Goal: Task Accomplishment & Management: Use online tool/utility

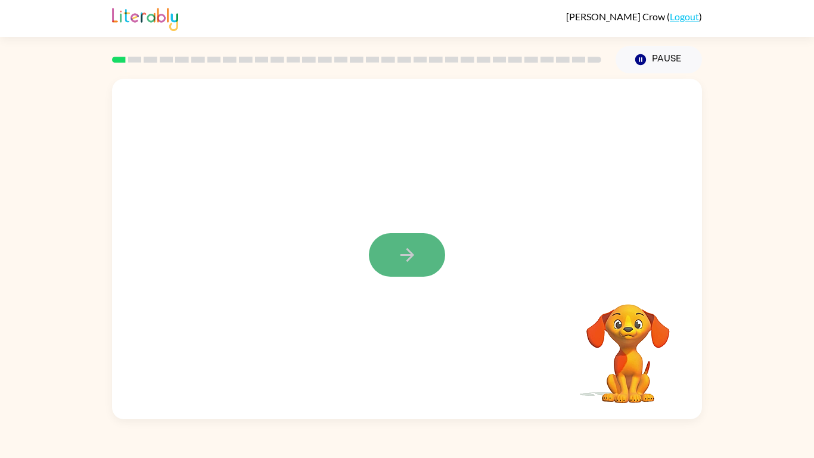
click at [386, 251] on button "button" at bounding box center [407, 254] width 76 height 43
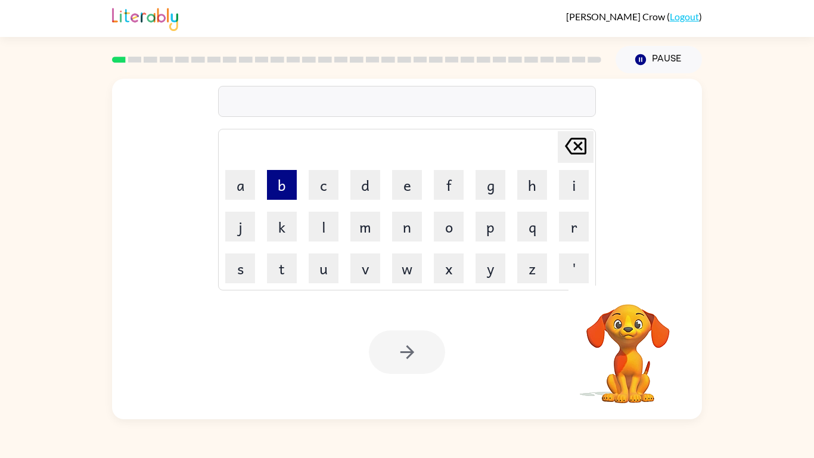
click at [282, 188] on button "b" at bounding box center [282, 185] width 30 height 30
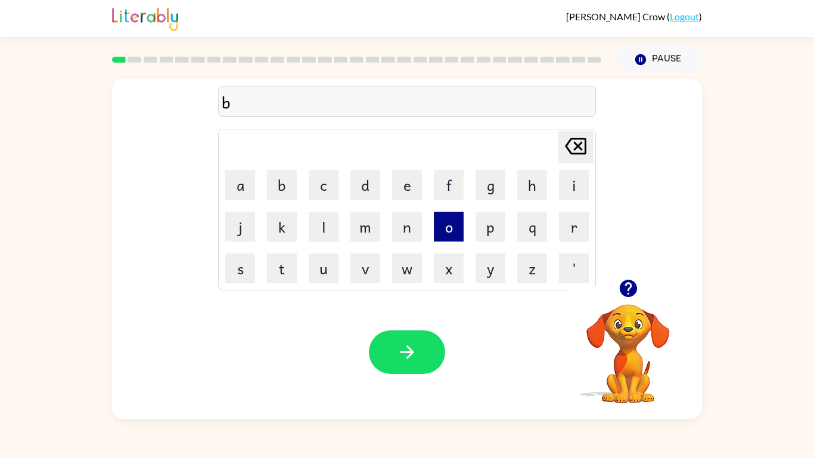
click at [460, 219] on button "o" at bounding box center [449, 226] width 30 height 30
click at [379, 191] on button "d" at bounding box center [365, 185] width 30 height 30
click at [568, 142] on icon at bounding box center [575, 146] width 21 height 17
click at [575, 220] on button "r" at bounding box center [574, 226] width 30 height 30
click at [357, 179] on button "d" at bounding box center [365, 185] width 30 height 30
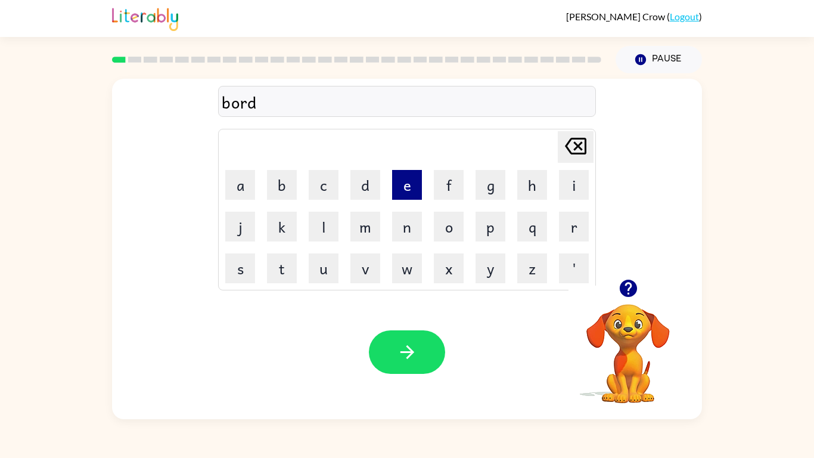
click at [399, 191] on button "e" at bounding box center [407, 185] width 30 height 30
click at [567, 229] on button "r" at bounding box center [574, 226] width 30 height 30
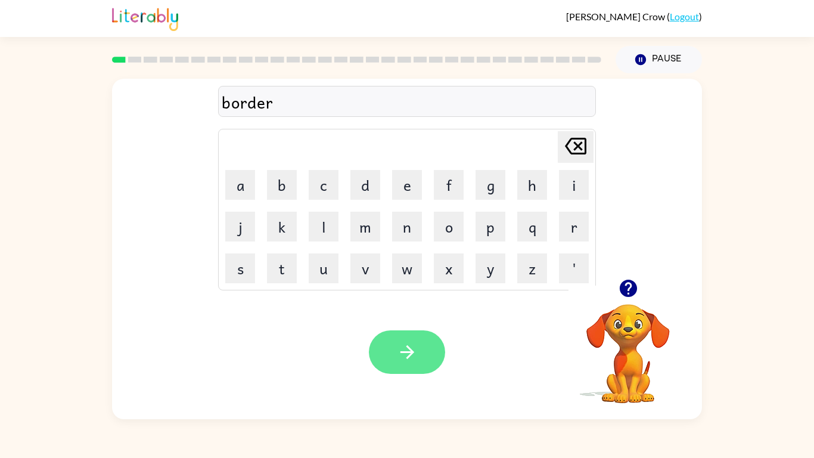
click at [413, 342] on icon "button" at bounding box center [407, 351] width 21 height 21
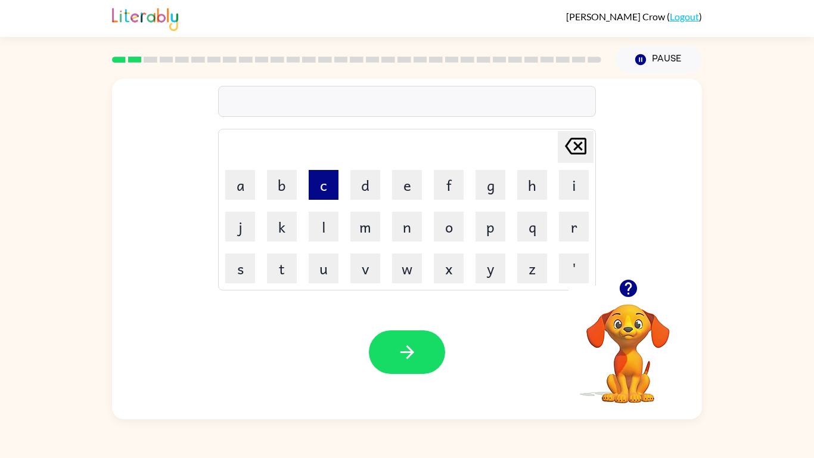
click at [328, 192] on button "c" at bounding box center [324, 185] width 30 height 30
click at [462, 234] on button "o" at bounding box center [449, 226] width 30 height 30
click at [463, 235] on td "o" at bounding box center [448, 226] width 41 height 41
click at [424, 220] on td "n" at bounding box center [407, 226] width 41 height 41
click at [408, 222] on button "n" at bounding box center [407, 226] width 30 height 30
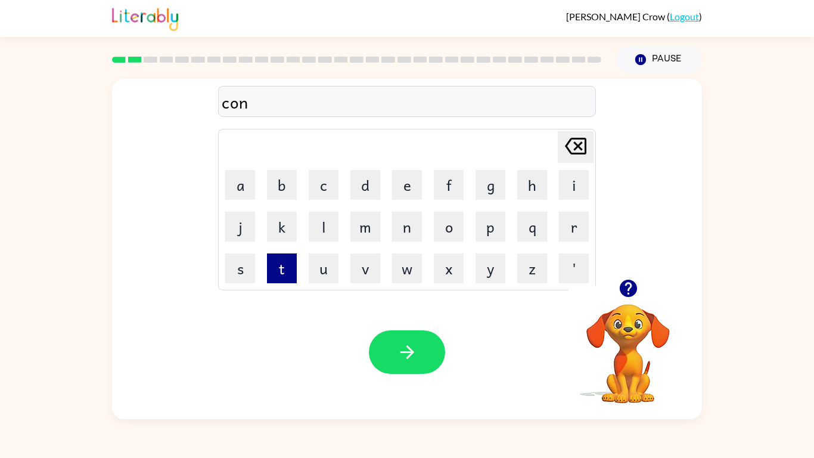
click at [284, 267] on button "t" at bounding box center [282, 268] width 30 height 30
click at [418, 191] on button "e" at bounding box center [407, 185] width 30 height 30
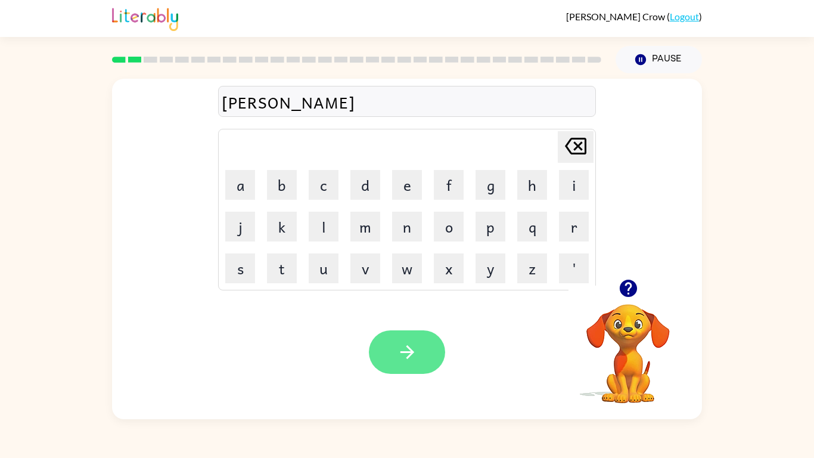
click at [424, 340] on button "button" at bounding box center [407, 351] width 76 height 43
click at [424, 340] on div at bounding box center [407, 351] width 76 height 43
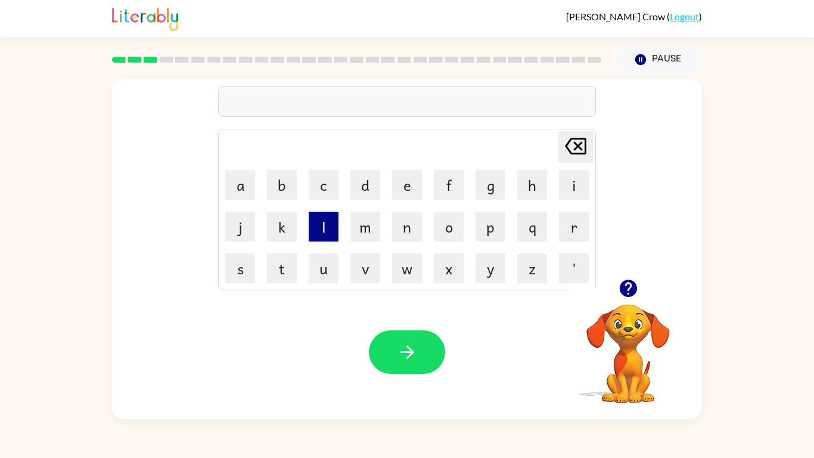
click at [320, 232] on button "l" at bounding box center [324, 226] width 30 height 30
click at [440, 231] on button "o" at bounding box center [449, 226] width 30 height 30
click at [322, 191] on button "c" at bounding box center [324, 185] width 30 height 30
click at [590, 144] on button "Delete Delete last character input" at bounding box center [576, 147] width 36 height 32
click at [275, 220] on button "k" at bounding box center [282, 226] width 30 height 30
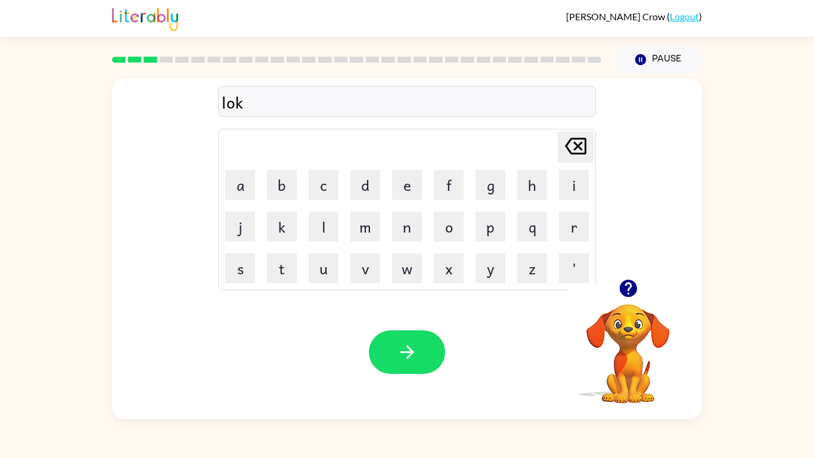
click at [260, 189] on table "Delete Delete last character input a b c d e f g h i j k l m n o p q r s t u v …" at bounding box center [407, 209] width 376 height 160
click at [227, 191] on button "a" at bounding box center [240, 185] width 30 height 30
click at [303, 213] on td "l" at bounding box center [323, 226] width 41 height 41
click at [284, 270] on button "t" at bounding box center [282, 268] width 30 height 30
click at [401, 182] on button "e" at bounding box center [407, 185] width 30 height 30
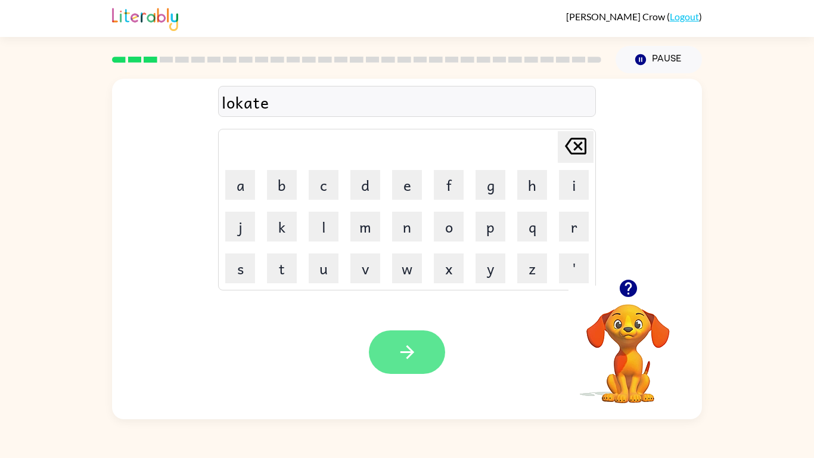
click at [422, 336] on button "button" at bounding box center [407, 351] width 76 height 43
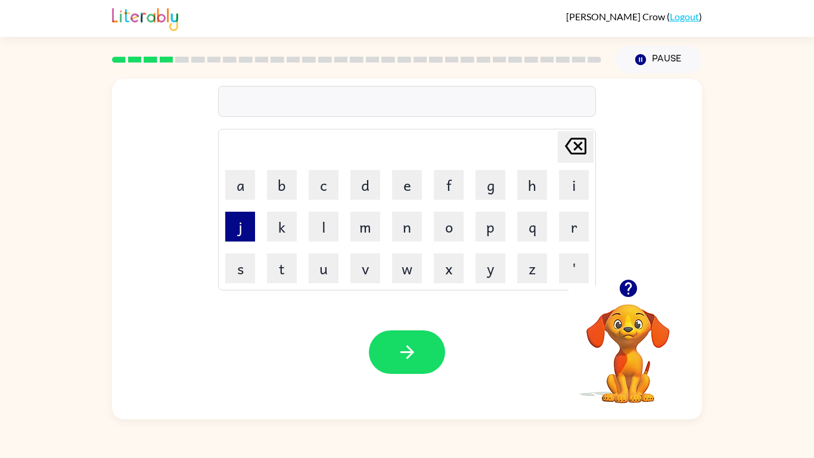
click at [237, 241] on button "j" at bounding box center [240, 226] width 30 height 30
click at [279, 258] on button "t" at bounding box center [282, 268] width 30 height 30
click at [577, 145] on icon at bounding box center [575, 146] width 21 height 17
click at [577, 147] on icon at bounding box center [575, 146] width 21 height 17
click at [292, 268] on button "t" at bounding box center [282, 268] width 30 height 30
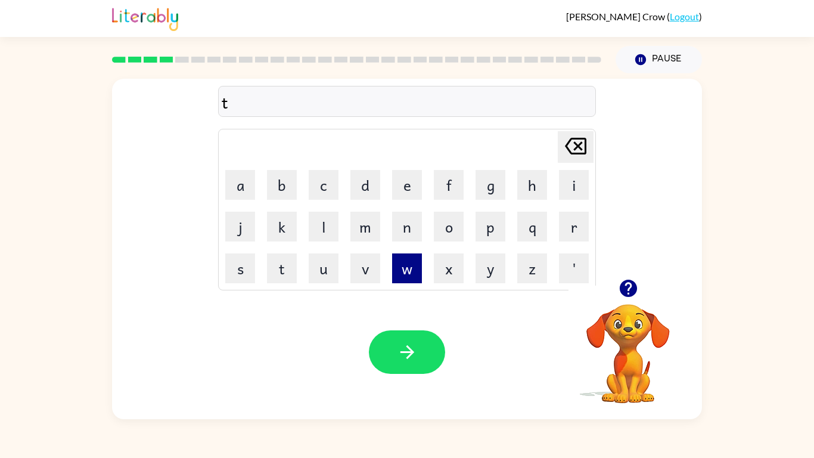
click at [402, 272] on button "w" at bounding box center [407, 268] width 30 height 30
click at [228, 197] on button "a" at bounding box center [240, 185] width 30 height 30
click at [570, 145] on icon "Delete Delete last character input" at bounding box center [575, 146] width 29 height 29
click at [567, 178] on button "i" at bounding box center [574, 185] width 30 height 30
click at [391, 232] on td "n" at bounding box center [407, 226] width 41 height 41
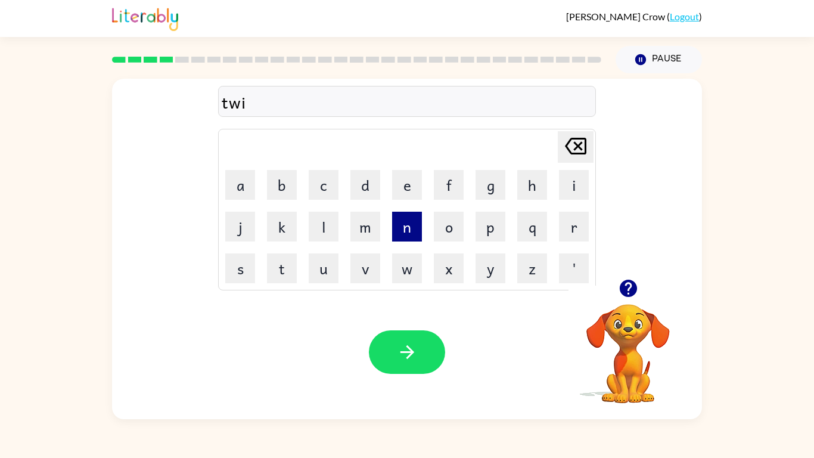
click at [404, 226] on button "n" at bounding box center [407, 226] width 30 height 30
click at [413, 189] on button "e" at bounding box center [407, 185] width 30 height 30
click at [575, 152] on icon "Delete Delete last character input" at bounding box center [575, 146] width 29 height 29
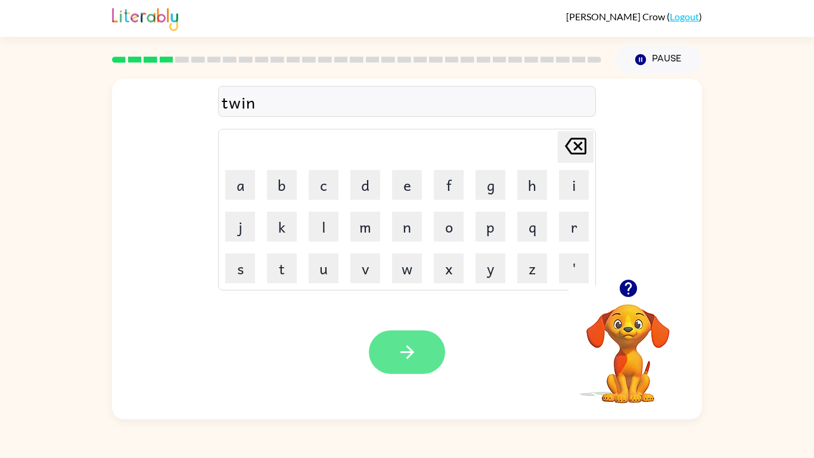
click at [421, 356] on button "button" at bounding box center [407, 351] width 76 height 43
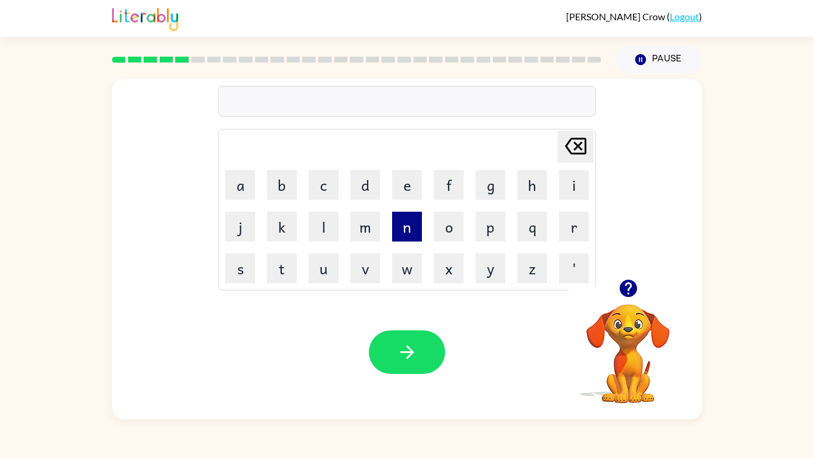
click at [403, 231] on button "n" at bounding box center [407, 226] width 30 height 30
click at [241, 188] on button "a" at bounding box center [240, 185] width 30 height 30
click at [582, 236] on button "r" at bounding box center [574, 226] width 30 height 30
click at [329, 232] on button "l" at bounding box center [324, 226] width 30 height 30
click at [481, 270] on button "y" at bounding box center [490, 268] width 30 height 30
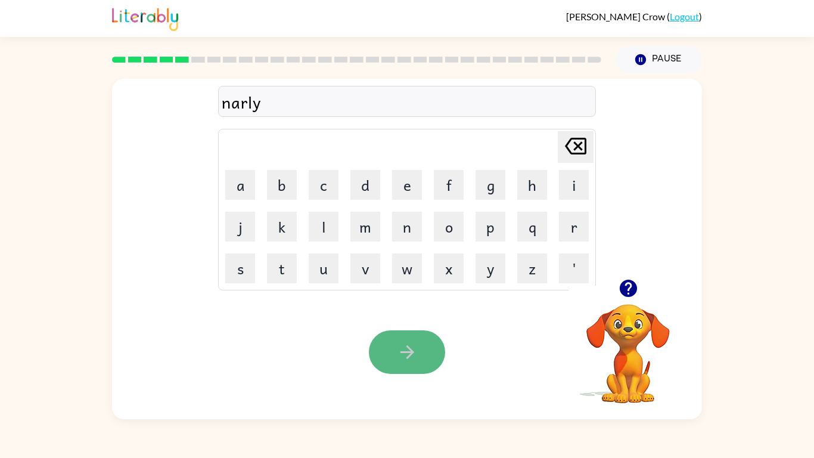
click at [397, 354] on icon "button" at bounding box center [407, 351] width 21 height 21
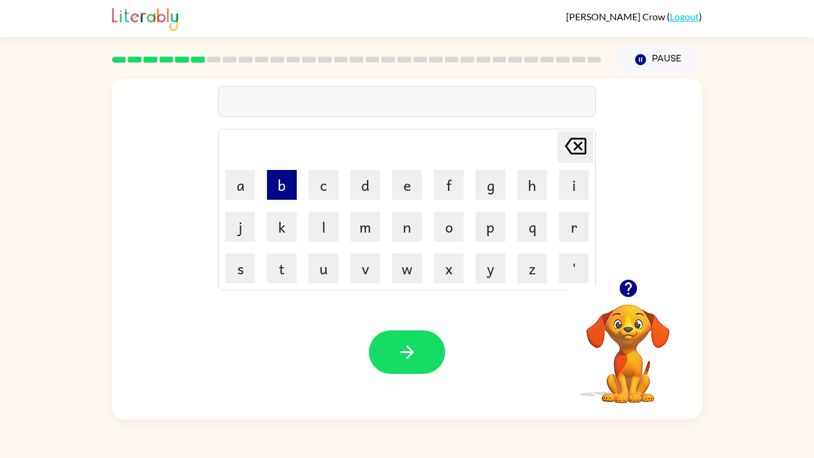
click at [281, 178] on button "b" at bounding box center [282, 185] width 30 height 30
click at [402, 193] on button "e" at bounding box center [407, 185] width 30 height 30
click at [529, 189] on button "h" at bounding box center [532, 185] width 30 height 30
click at [566, 177] on button "i" at bounding box center [574, 185] width 30 height 30
click at [411, 237] on button "n" at bounding box center [407, 226] width 30 height 30
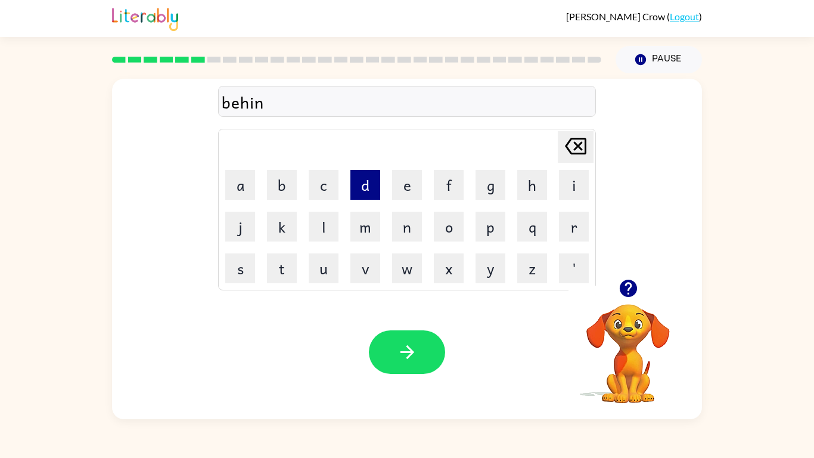
click at [365, 182] on button "d" at bounding box center [365, 185] width 30 height 30
click at [400, 183] on button "e" at bounding box center [407, 185] width 30 height 30
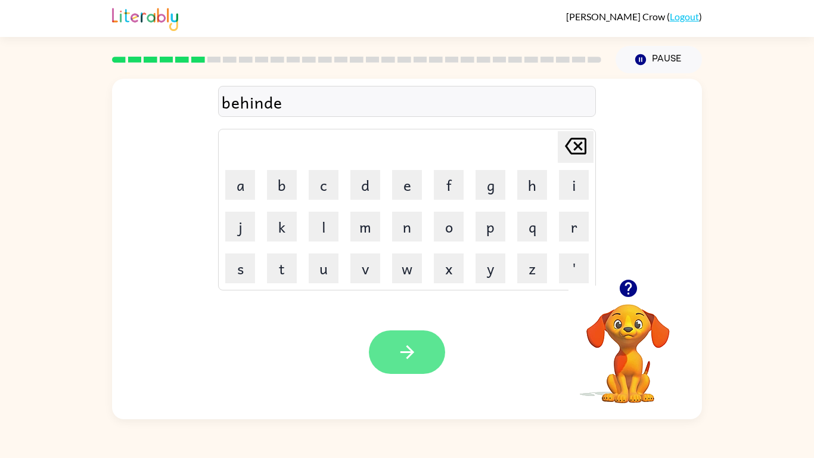
click at [411, 342] on icon "button" at bounding box center [407, 351] width 21 height 21
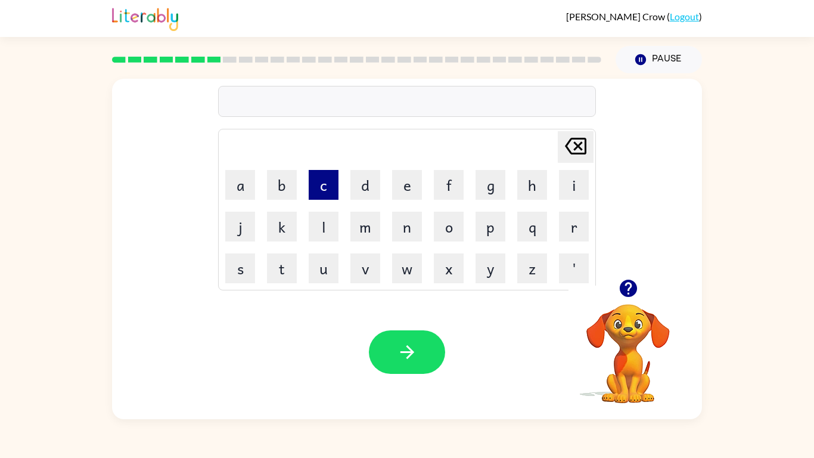
click at [325, 185] on button "c" at bounding box center [324, 185] width 30 height 30
click at [530, 173] on button "h" at bounding box center [532, 185] width 30 height 30
click at [564, 222] on button "r" at bounding box center [574, 226] width 30 height 30
click at [571, 183] on button "i" at bounding box center [574, 185] width 30 height 30
click at [290, 214] on button "k" at bounding box center [282, 226] width 30 height 30
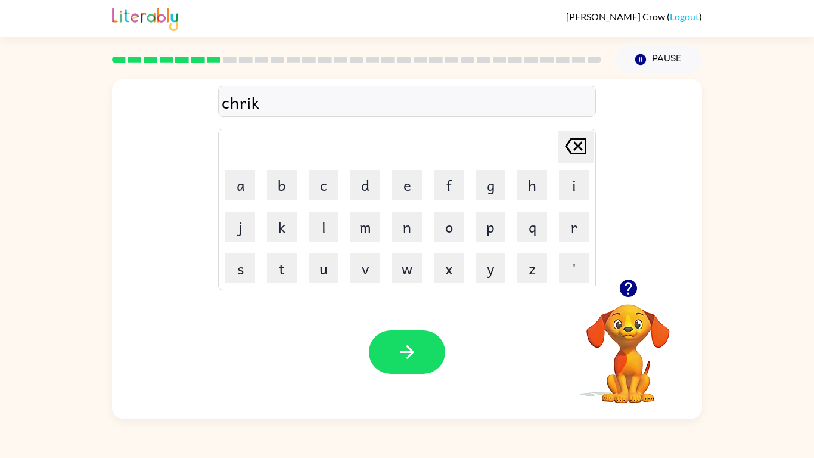
click at [589, 142] on icon "Delete Delete last character input" at bounding box center [575, 146] width 29 height 29
click at [320, 180] on button "c" at bounding box center [324, 185] width 30 height 30
click at [316, 231] on button "l" at bounding box center [324, 226] width 30 height 30
click at [411, 186] on button "e" at bounding box center [407, 185] width 30 height 30
click at [567, 147] on icon at bounding box center [575, 146] width 21 height 17
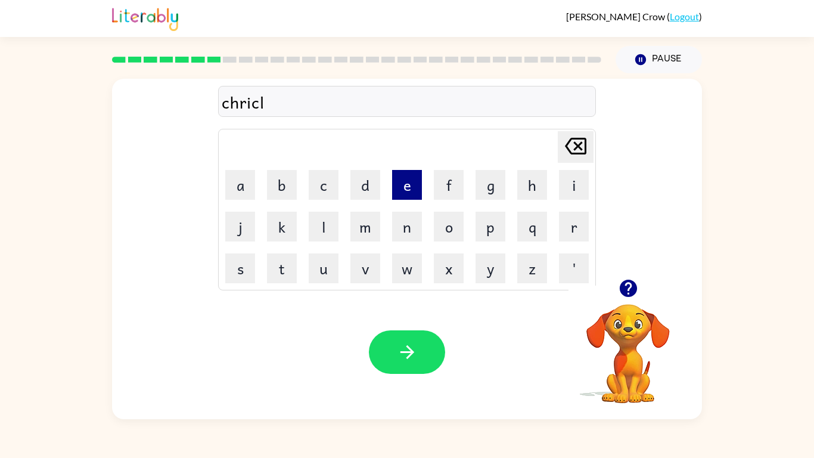
click at [413, 193] on button "e" at bounding box center [407, 185] width 30 height 30
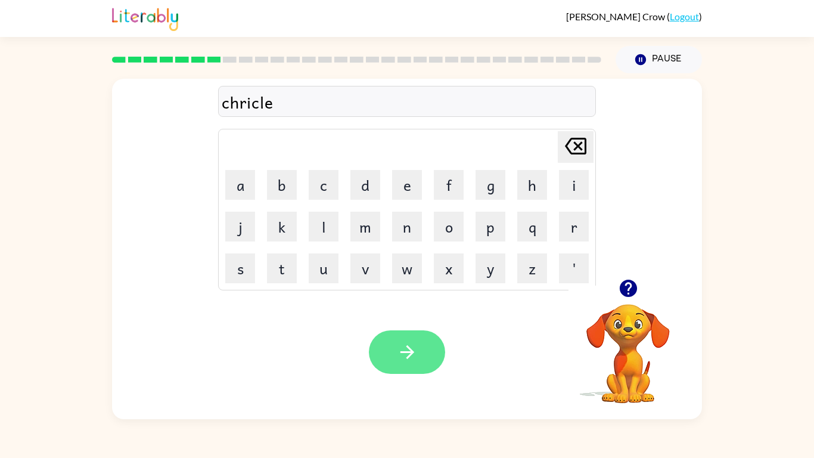
click at [401, 359] on icon "button" at bounding box center [407, 351] width 21 height 21
click at [611, 353] on video "Your browser must support playing .mp4 files to use Literably. Please try using…" at bounding box center [627, 344] width 119 height 119
click at [636, 357] on video "Your browser must support playing .mp4 files to use Literably. Please try using…" at bounding box center [627, 344] width 119 height 119
click at [627, 337] on video "Your browser must support playing .mp4 files to use Literably. Please try using…" at bounding box center [627, 344] width 119 height 119
click at [464, 341] on div "Your browser must support playing .mp4 files to use Literably. Please try using…" at bounding box center [407, 352] width 590 height 134
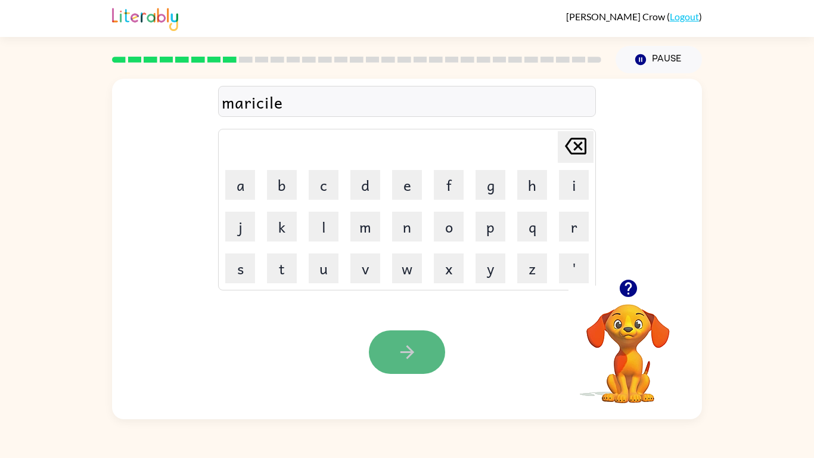
click at [400, 340] on button "button" at bounding box center [407, 351] width 76 height 43
click at [406, 348] on icon "button" at bounding box center [407, 351] width 21 height 21
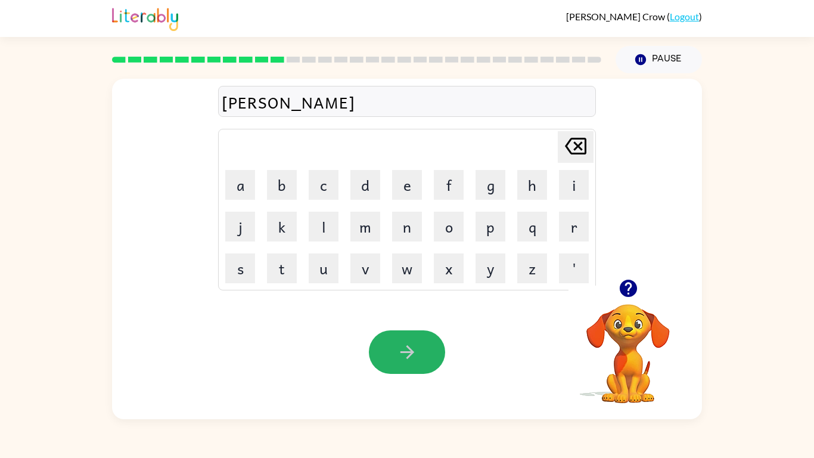
click at [406, 348] on icon "button" at bounding box center [407, 351] width 21 height 21
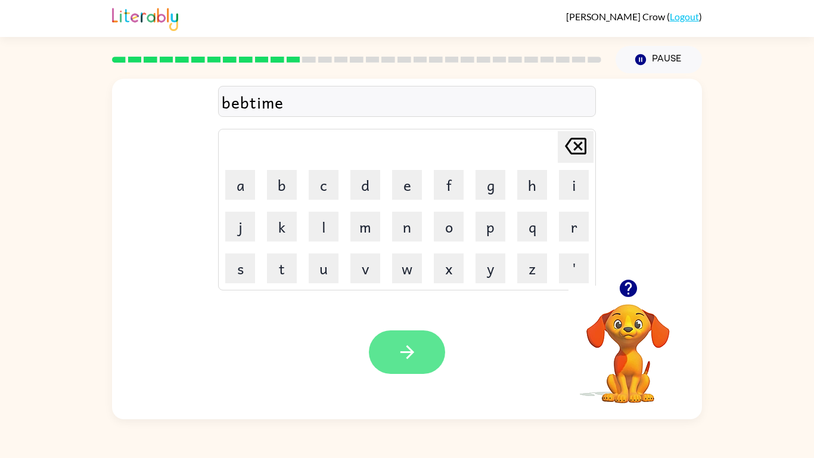
click at [417, 346] on button "button" at bounding box center [407, 351] width 76 height 43
click at [421, 338] on button "button" at bounding box center [407, 351] width 76 height 43
click at [408, 346] on icon "button" at bounding box center [407, 352] width 14 height 14
click at [408, 346] on div at bounding box center [407, 351] width 76 height 43
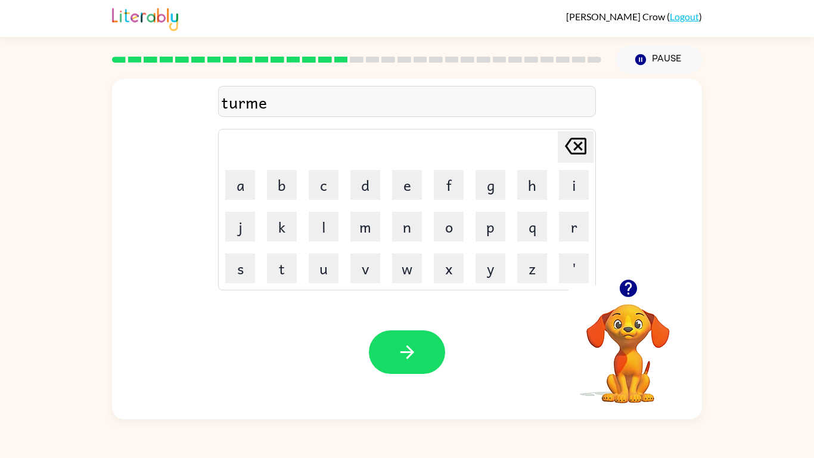
click at [408, 346] on icon "button" at bounding box center [407, 352] width 14 height 14
click at [408, 346] on div at bounding box center [407, 351] width 76 height 43
click at [406, 348] on icon "button" at bounding box center [407, 351] width 21 height 21
click at [399, 343] on icon "button" at bounding box center [407, 351] width 21 height 21
click at [400, 348] on icon "button" at bounding box center [407, 351] width 21 height 21
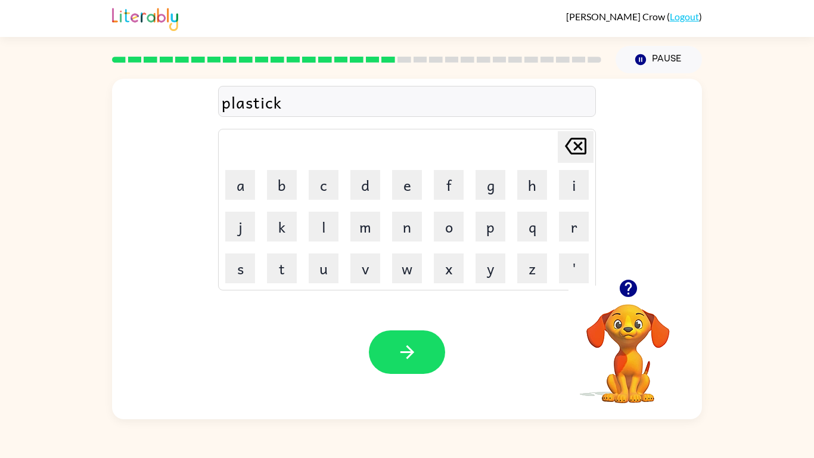
click at [400, 348] on div at bounding box center [407, 351] width 76 height 43
click at [630, 286] on icon "button" at bounding box center [628, 288] width 21 height 21
click at [630, 294] on icon "button" at bounding box center [627, 287] width 17 height 17
click at [631, 296] on icon "button" at bounding box center [628, 288] width 21 height 21
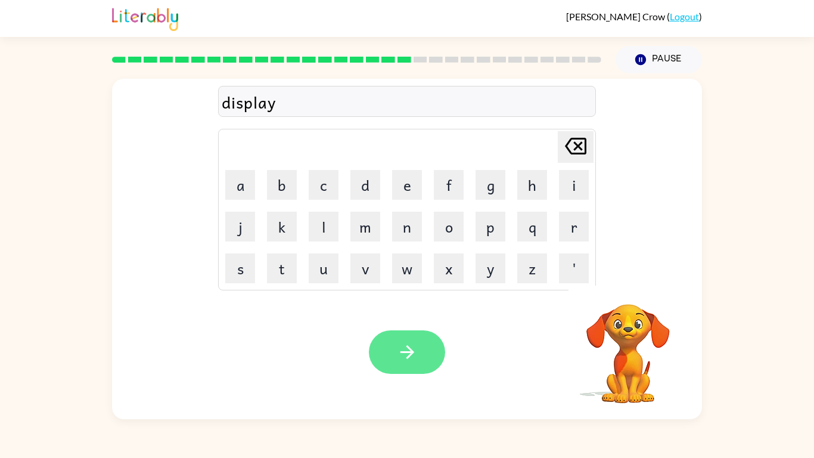
click at [422, 354] on button "button" at bounding box center [407, 351] width 76 height 43
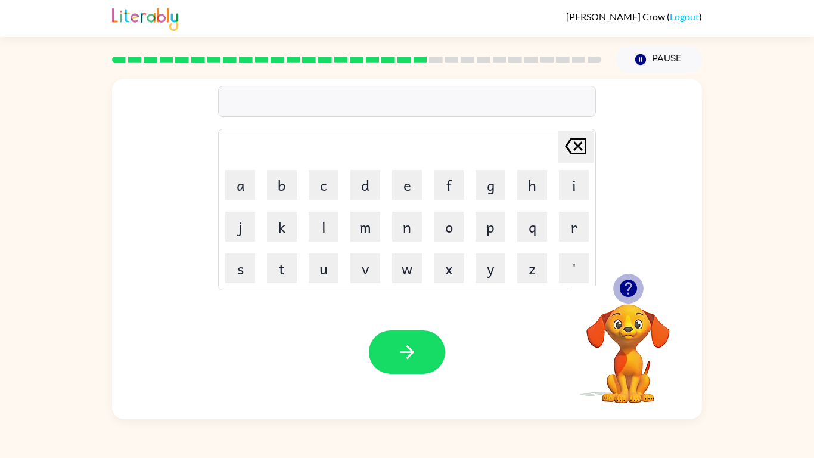
click at [629, 285] on icon "button" at bounding box center [627, 287] width 17 height 17
click at [629, 285] on video "Your browser must support playing .mp4 files to use Literably. Please try using…" at bounding box center [627, 344] width 119 height 119
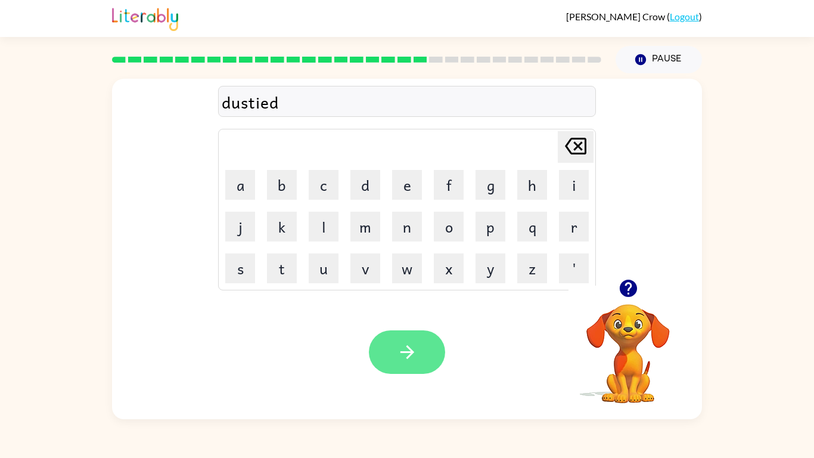
click at [402, 347] on icon "button" at bounding box center [407, 351] width 21 height 21
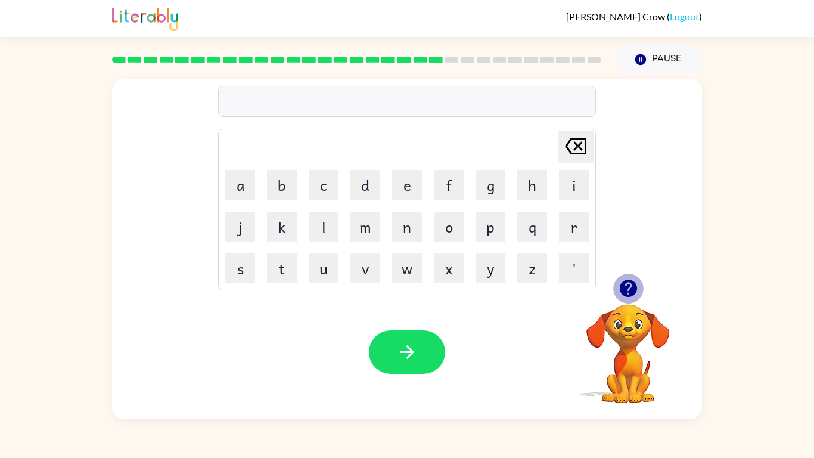
click at [632, 277] on button "button" at bounding box center [628, 288] width 30 height 30
click at [625, 282] on icon "button" at bounding box center [627, 287] width 17 height 17
click at [625, 282] on div "sentuped Delete Delete last character input a b c d e f g h i j k l m n o p q r…" at bounding box center [407, 249] width 590 height 340
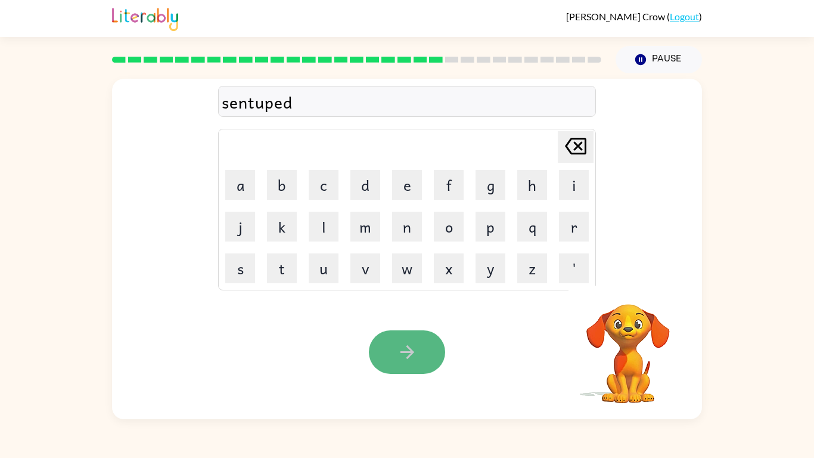
click at [424, 369] on button "button" at bounding box center [407, 351] width 76 height 43
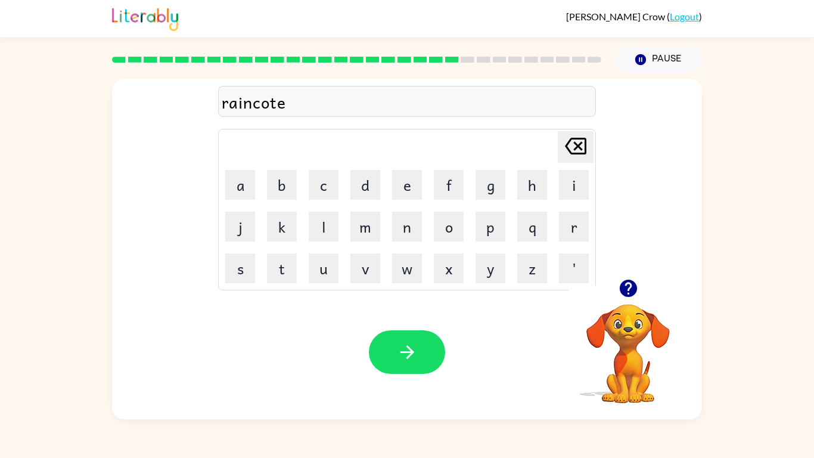
click at [424, 369] on button "button" at bounding box center [407, 351] width 76 height 43
click at [424, 369] on div at bounding box center [407, 351] width 76 height 43
click at [627, 288] on icon "button" at bounding box center [627, 287] width 17 height 17
click at [404, 350] on icon "button" at bounding box center [407, 351] width 21 height 21
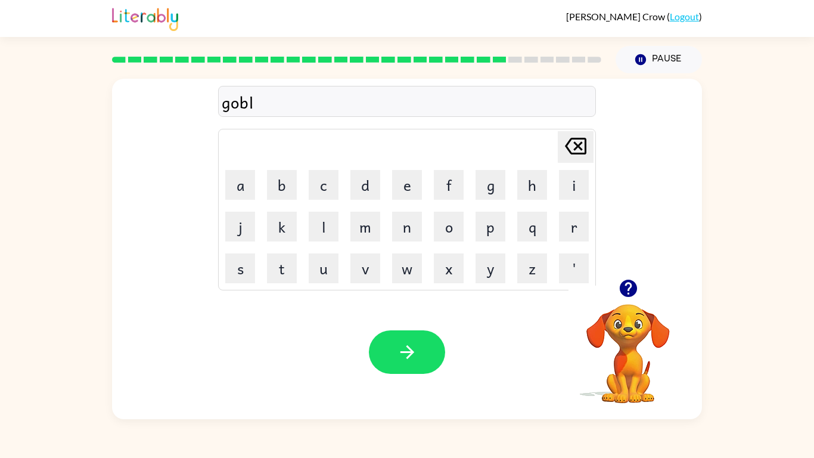
click at [627, 288] on icon "button" at bounding box center [627, 287] width 17 height 17
click at [627, 288] on video "Your browser must support playing .mp4 files to use Literably. Please try using…" at bounding box center [627, 344] width 119 height 119
click at [395, 360] on button "button" at bounding box center [407, 351] width 76 height 43
click at [627, 278] on icon "button" at bounding box center [628, 288] width 21 height 21
click at [628, 292] on icon "button" at bounding box center [627, 287] width 17 height 17
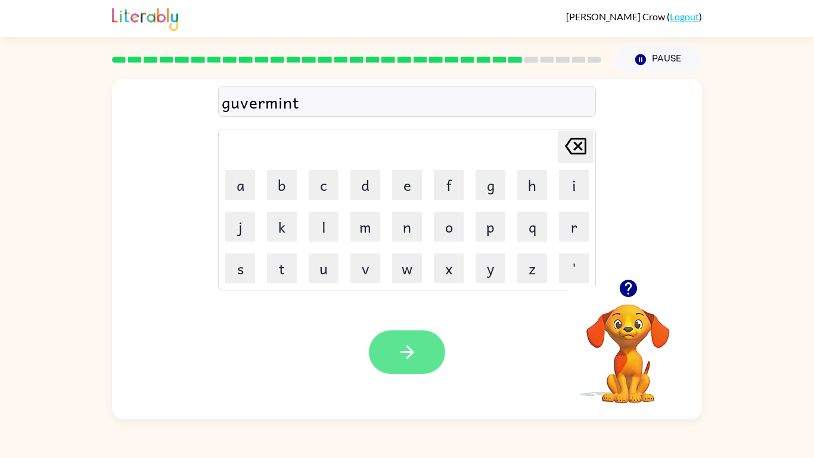
click at [418, 345] on button "button" at bounding box center [407, 351] width 76 height 43
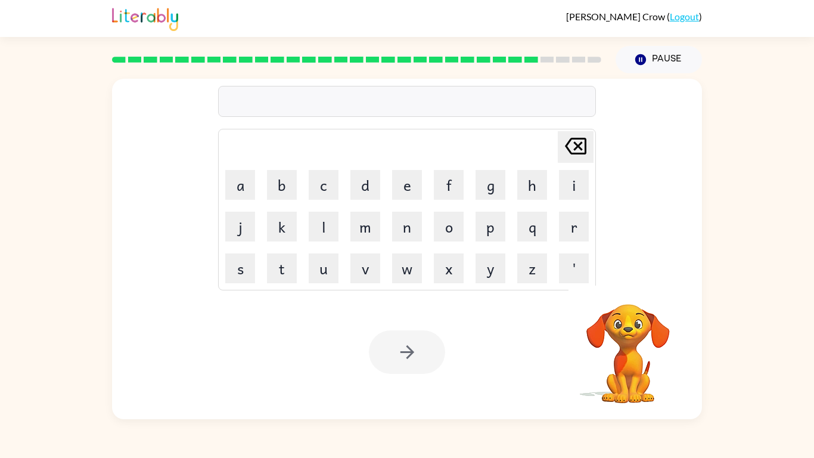
click at [418, 345] on div at bounding box center [407, 351] width 76 height 43
click at [633, 289] on icon "button" at bounding box center [627, 287] width 17 height 17
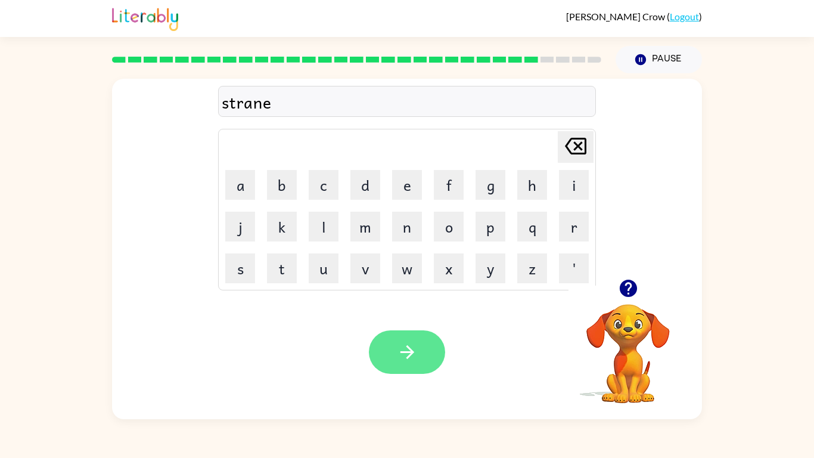
click at [399, 361] on icon "button" at bounding box center [407, 351] width 21 height 21
click at [431, 346] on button "button" at bounding box center [407, 351] width 76 height 43
click at [424, 359] on button "button" at bounding box center [407, 351] width 76 height 43
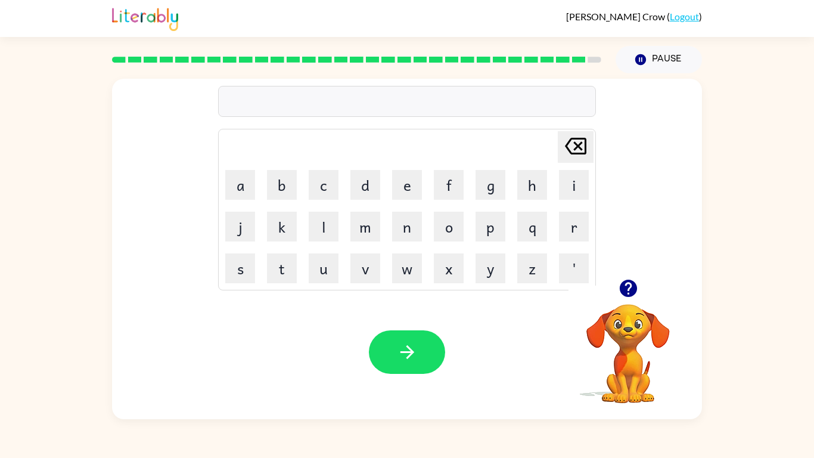
click at [628, 289] on icon "button" at bounding box center [628, 288] width 21 height 21
click at [407, 347] on icon "button" at bounding box center [407, 352] width 14 height 14
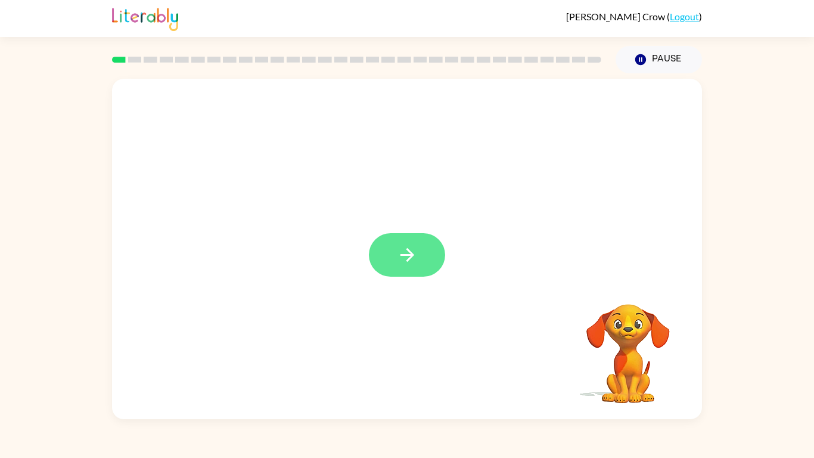
click at [418, 236] on button "button" at bounding box center [407, 254] width 76 height 43
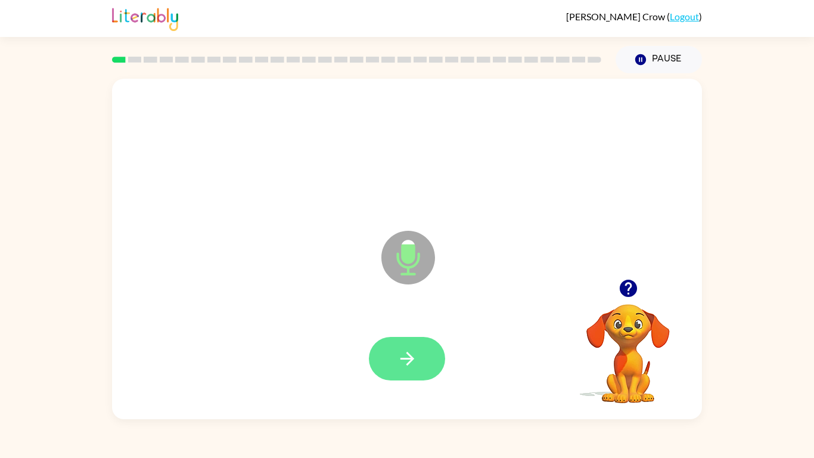
click at [416, 346] on button "button" at bounding box center [407, 358] width 76 height 43
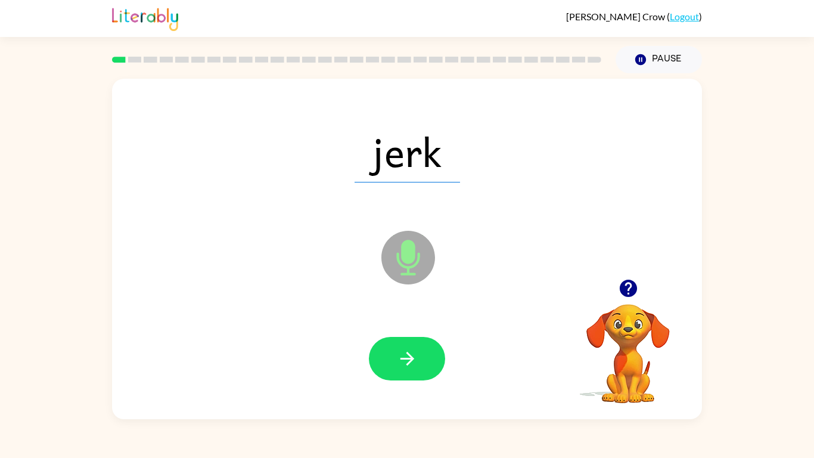
click at [400, 253] on icon at bounding box center [408, 258] width 54 height 54
click at [403, 350] on icon "button" at bounding box center [407, 358] width 21 height 21
click at [400, 352] on icon "button" at bounding box center [407, 358] width 21 height 21
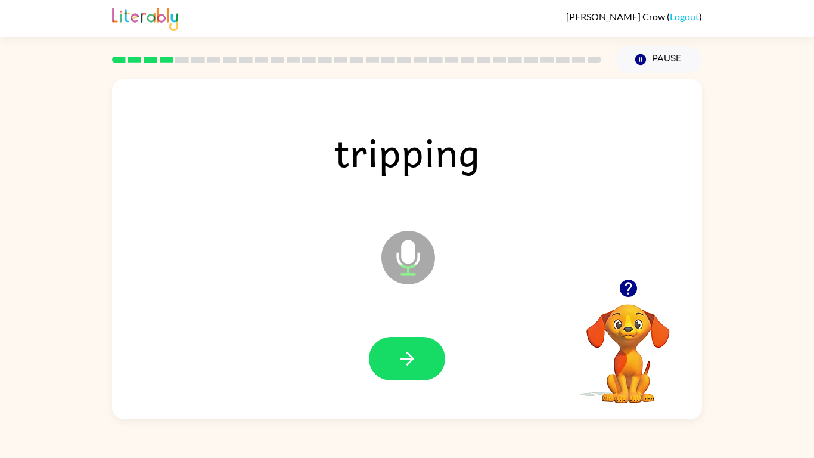
click at [400, 352] on icon "button" at bounding box center [407, 358] width 21 height 21
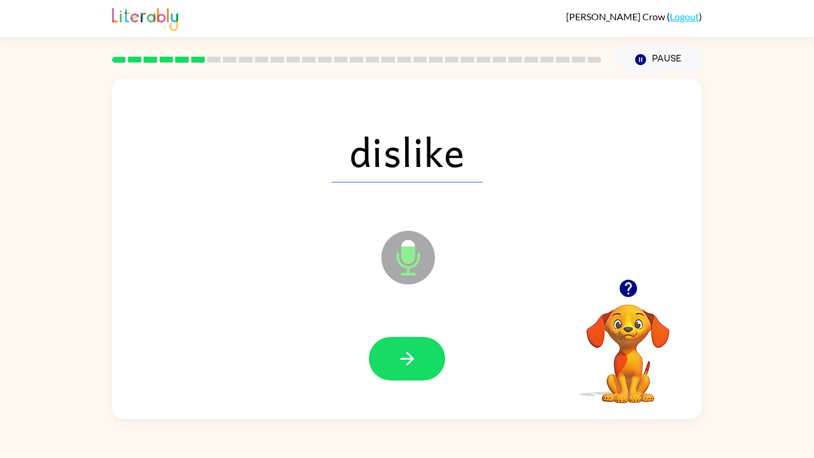
click at [400, 352] on icon "button" at bounding box center [407, 358] width 21 height 21
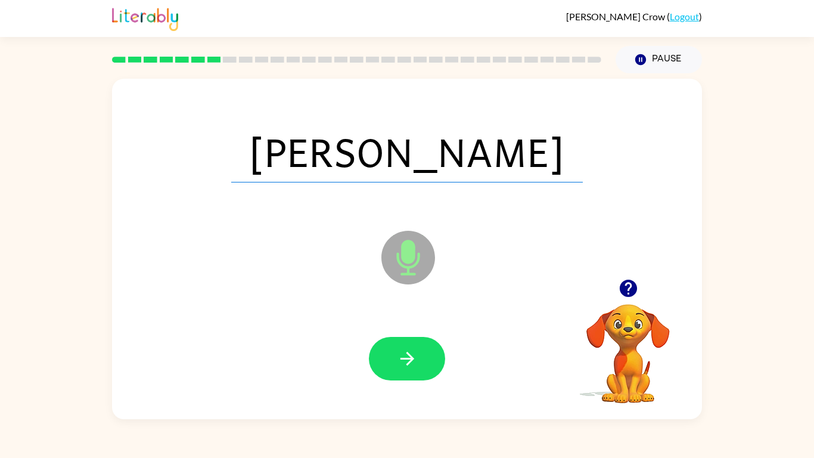
click at [400, 352] on icon "button" at bounding box center [407, 358] width 21 height 21
click at [400, 352] on div at bounding box center [407, 358] width 76 height 43
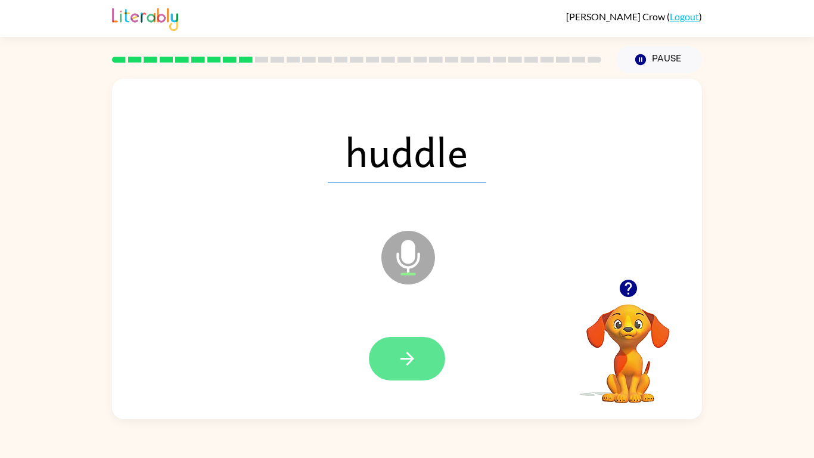
click at [397, 353] on icon "button" at bounding box center [407, 358] width 21 height 21
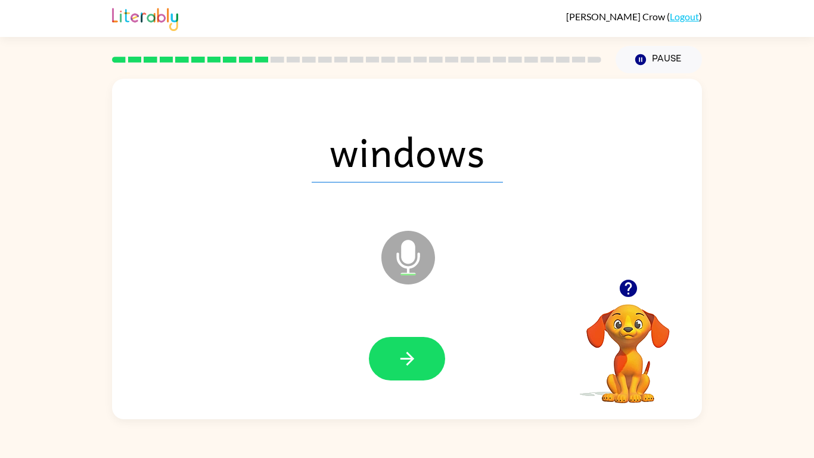
click at [397, 353] on icon "button" at bounding box center [407, 358] width 21 height 21
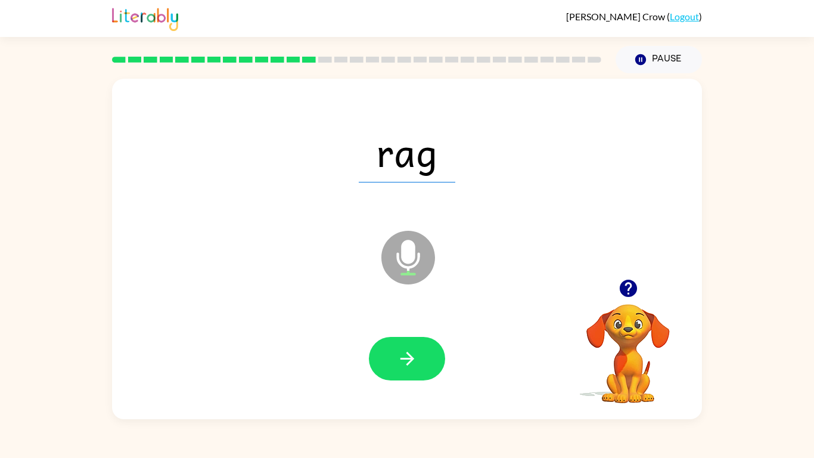
click at [397, 353] on icon "button" at bounding box center [407, 358] width 21 height 21
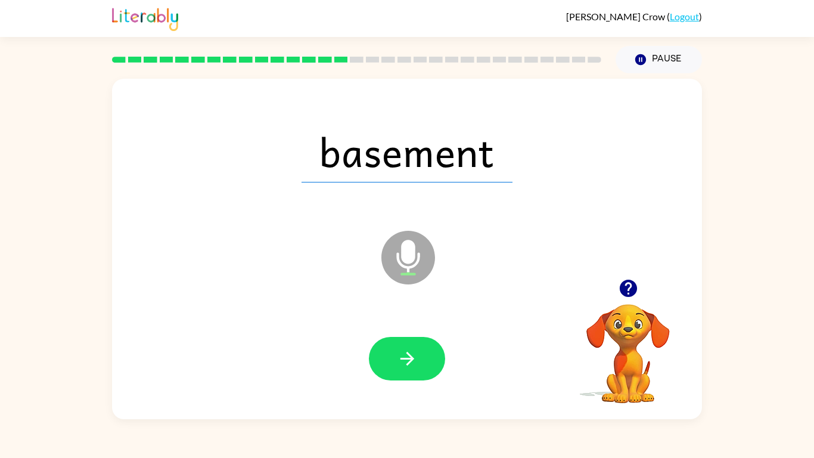
click at [397, 353] on icon "button" at bounding box center [407, 358] width 21 height 21
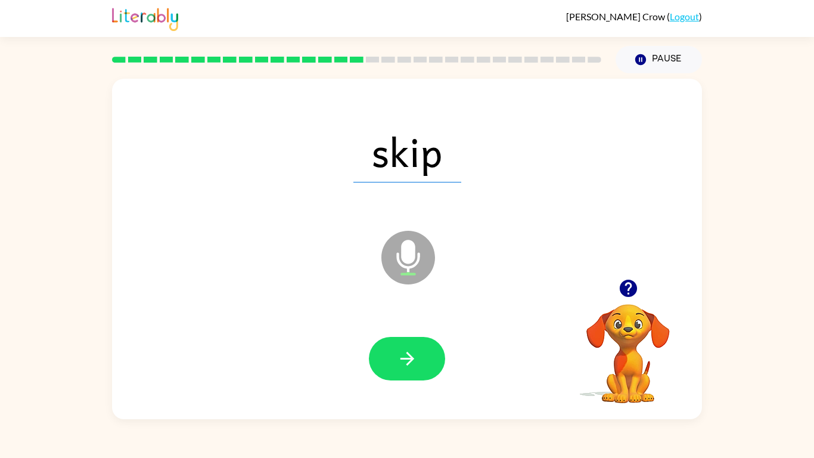
click at [397, 353] on icon "button" at bounding box center [407, 358] width 21 height 21
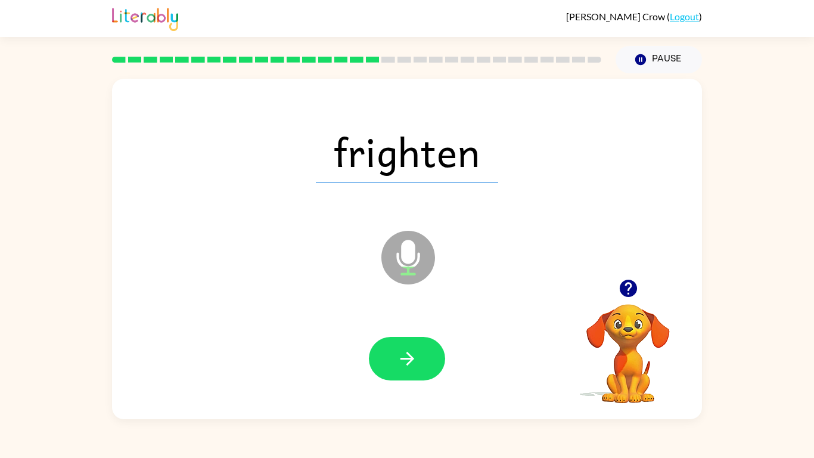
click at [397, 353] on icon "button" at bounding box center [407, 358] width 21 height 21
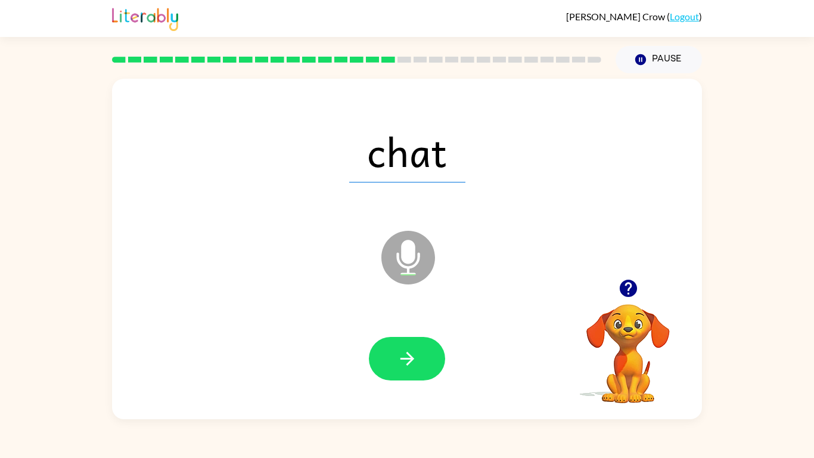
click at [397, 353] on icon "button" at bounding box center [407, 358] width 21 height 21
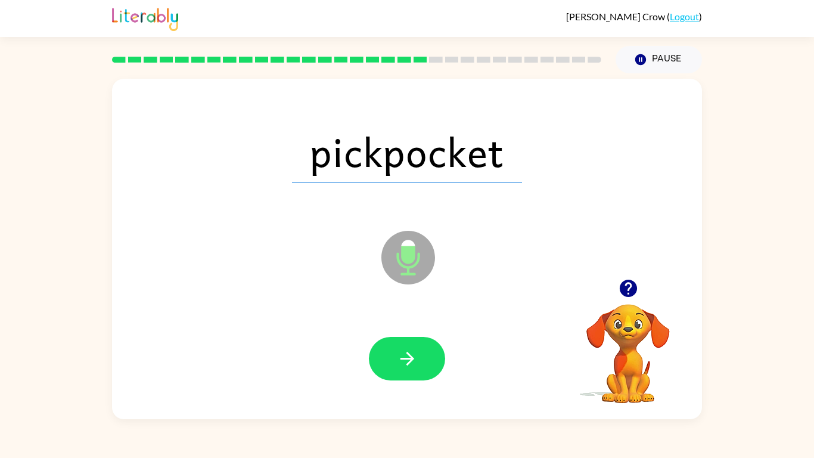
click at [397, 353] on icon "button" at bounding box center [407, 358] width 21 height 21
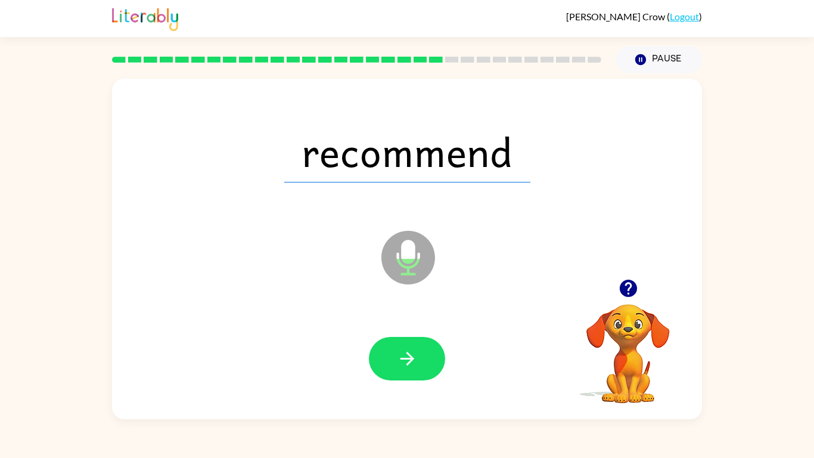
click at [397, 353] on icon "button" at bounding box center [407, 358] width 21 height 21
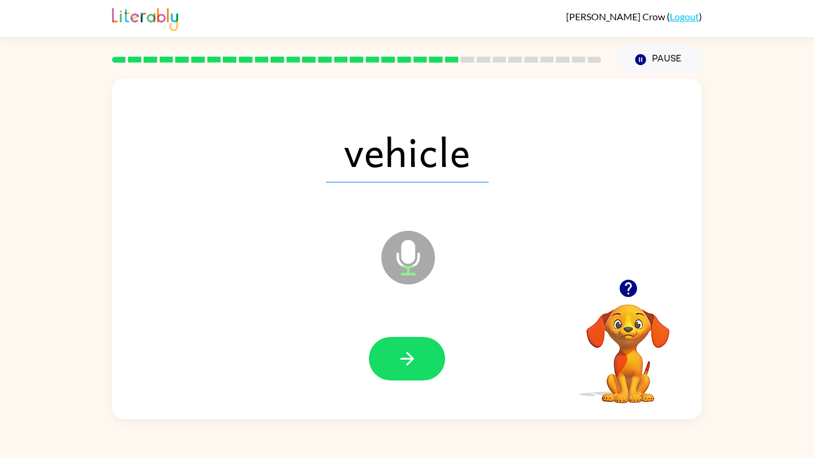
click at [397, 353] on icon "button" at bounding box center [407, 358] width 21 height 21
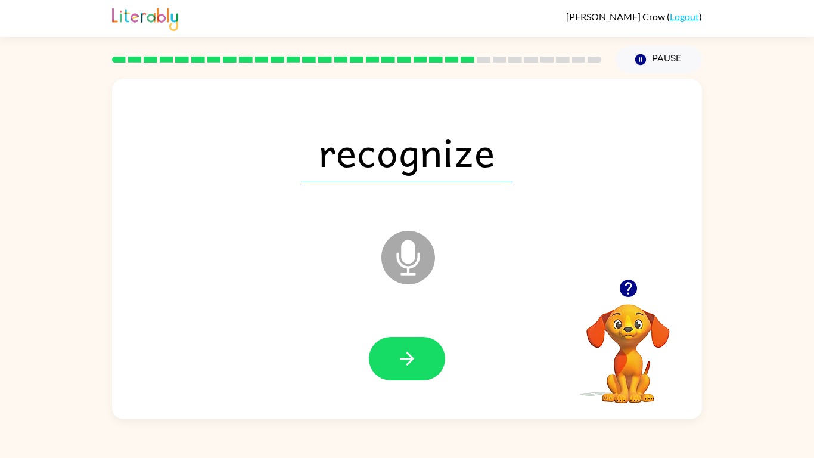
click at [397, 353] on icon "button" at bounding box center [407, 358] width 21 height 21
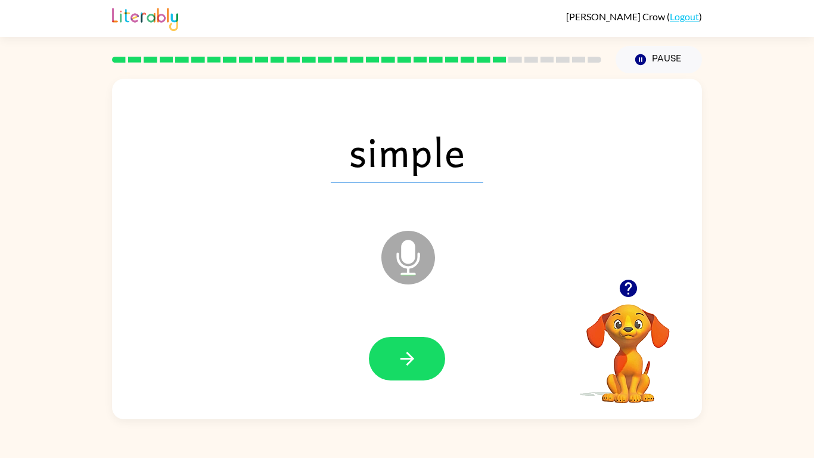
click at [397, 353] on icon "button" at bounding box center [407, 358] width 21 height 21
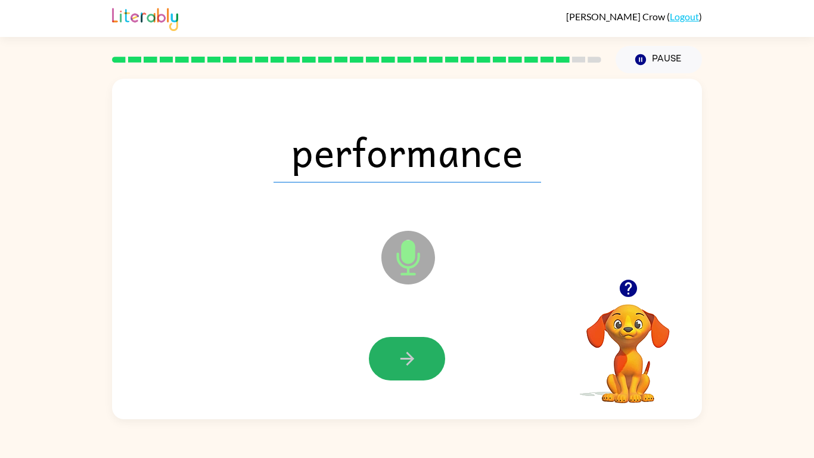
click at [397, 353] on icon "button" at bounding box center [407, 358] width 21 height 21
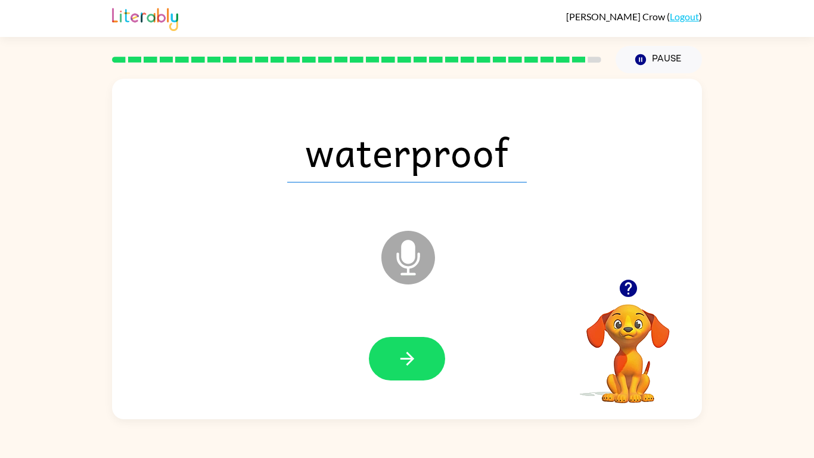
click at [397, 353] on icon "button" at bounding box center [407, 358] width 21 height 21
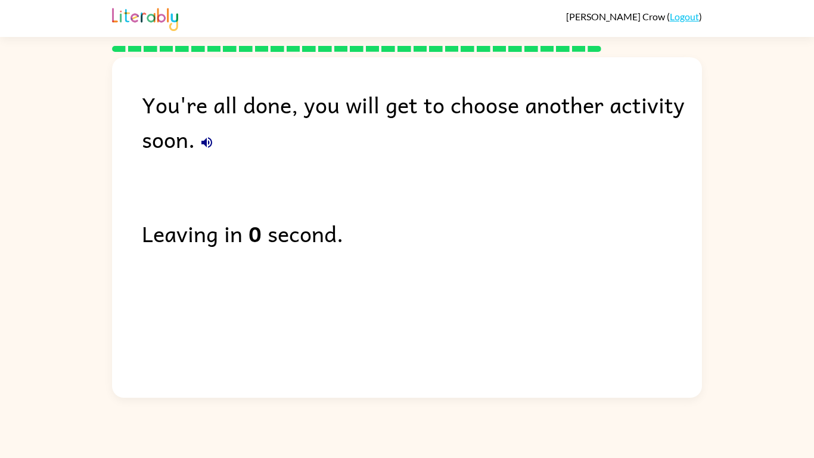
click at [195, 129] on div "You're all done, you will get to choose another activity soon." at bounding box center [422, 121] width 560 height 69
